Goal: Check status: Check status

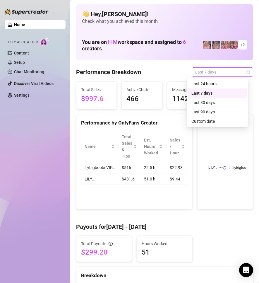
click at [244, 74] on span "Last 7 days" at bounding box center [223, 72] width 55 height 9
click at [217, 123] on div "Custom date" at bounding box center [218, 121] width 52 height 6
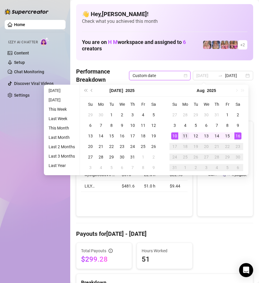
type input "[DATE]"
click at [185, 138] on div "11" at bounding box center [185, 135] width 7 height 7
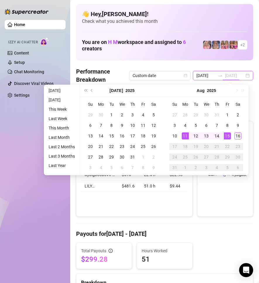
type input "[DATE]"
click at [239, 137] on div "16" at bounding box center [238, 135] width 7 height 7
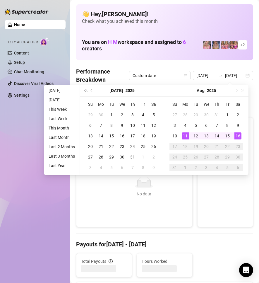
type input "[DATE]"
